Goal: Transaction & Acquisition: Purchase product/service

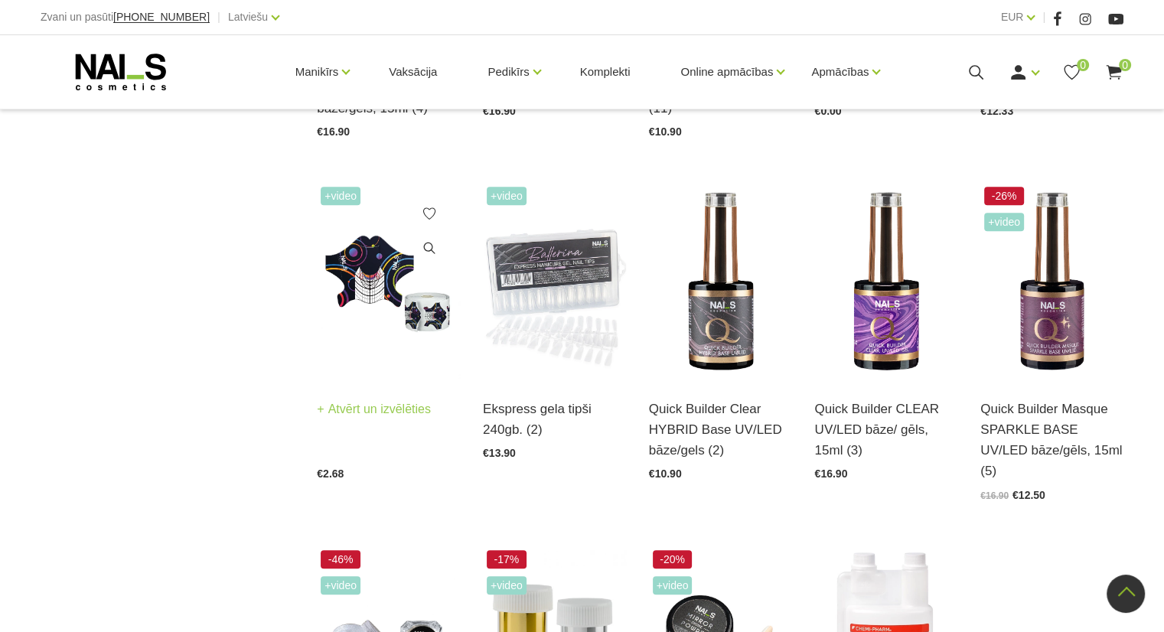
scroll to position [1357, 0]
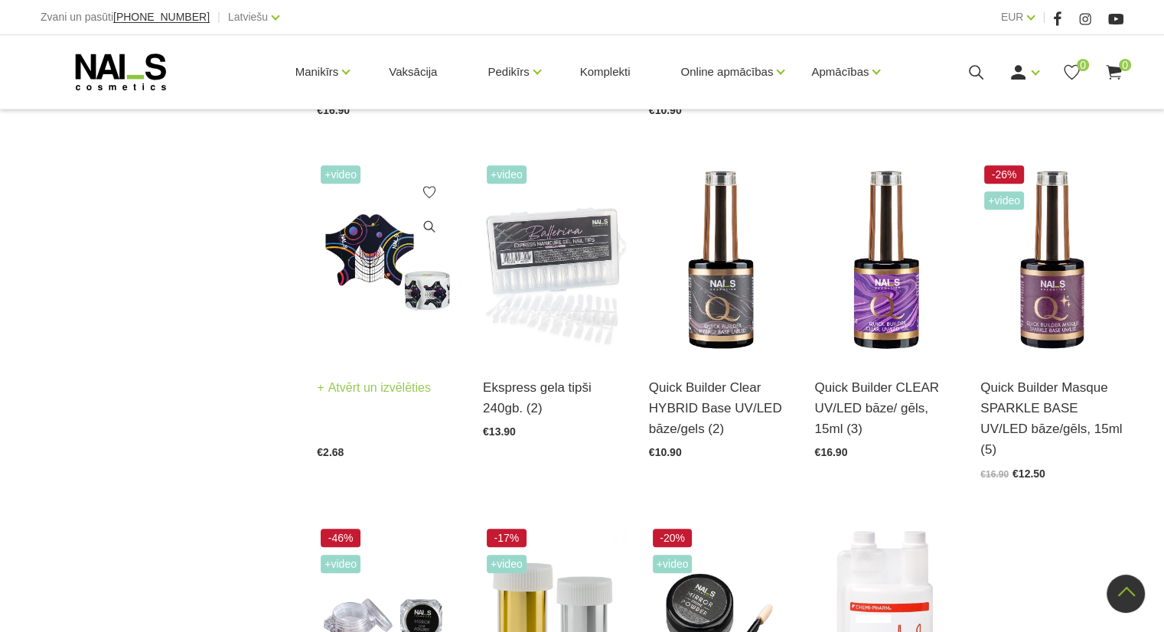
click at [360, 245] on img at bounding box center [388, 259] width 143 height 197
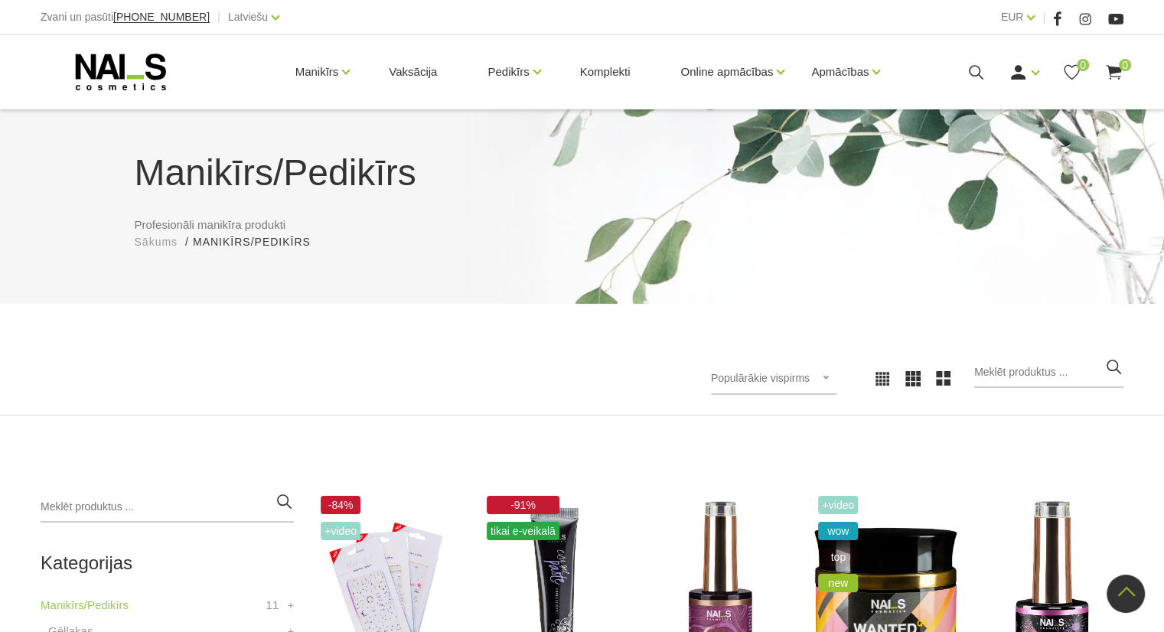
scroll to position [0, 0]
